Goal: Subscribe to service/newsletter

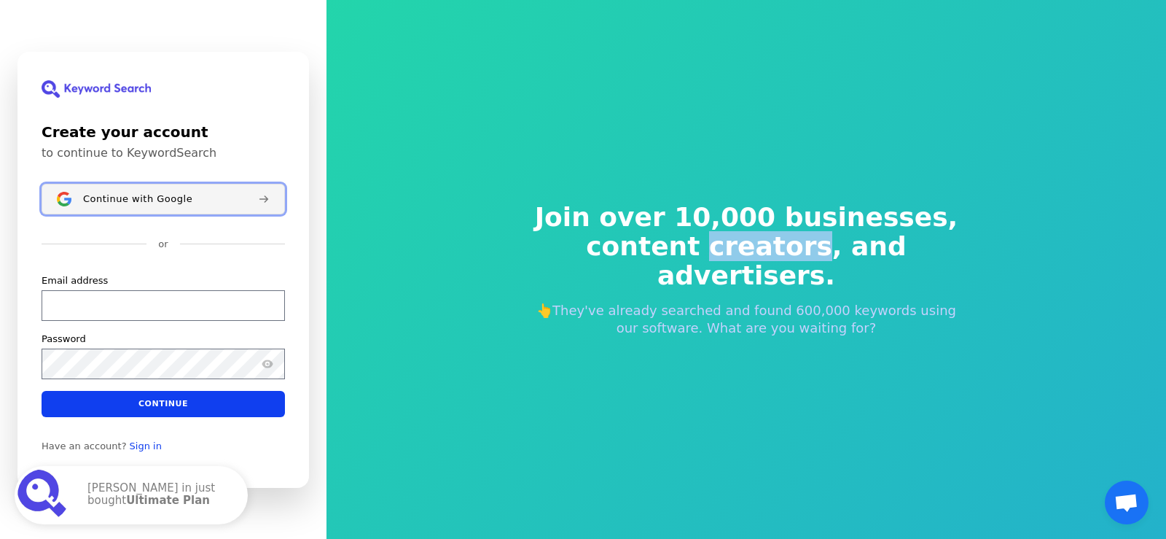
click at [219, 200] on div "Continue with Google" at bounding box center [164, 198] width 163 height 12
